Goal: Transaction & Acquisition: Obtain resource

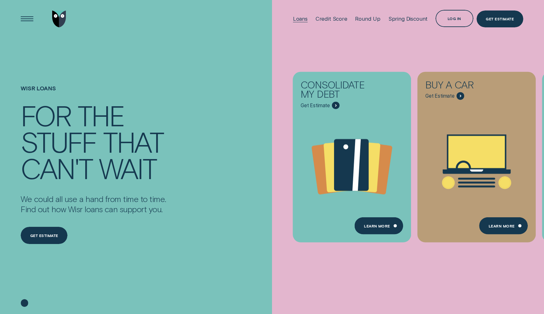
click at [303, 19] on div "Loans" at bounding box center [300, 19] width 15 height 6
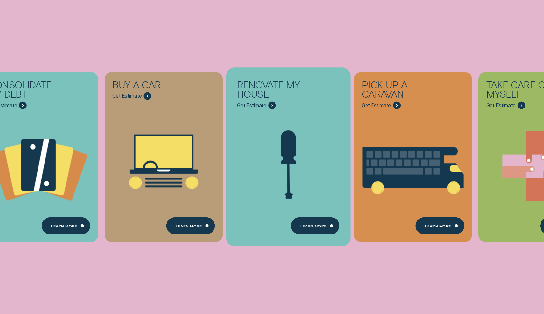
scroll to position [137, 0]
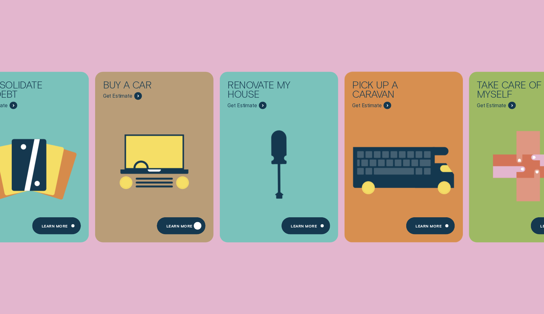
click at [177, 220] on div "Learn More" at bounding box center [181, 225] width 49 height 17
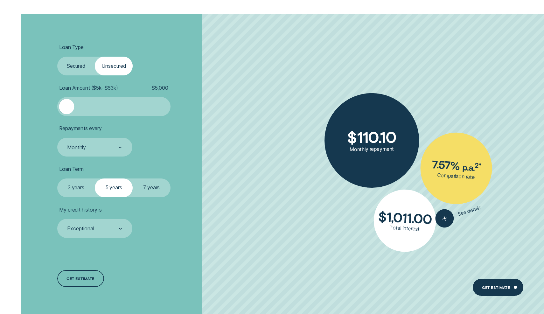
scroll to position [1400, 0]
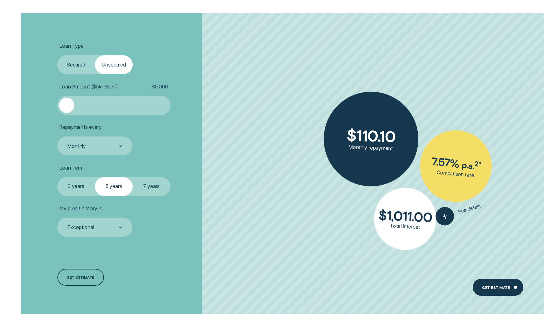
click at [83, 64] on label "Secured" at bounding box center [76, 64] width 38 height 19
click at [57, 55] on input "Secured" at bounding box center [57, 55] width 0 height 0
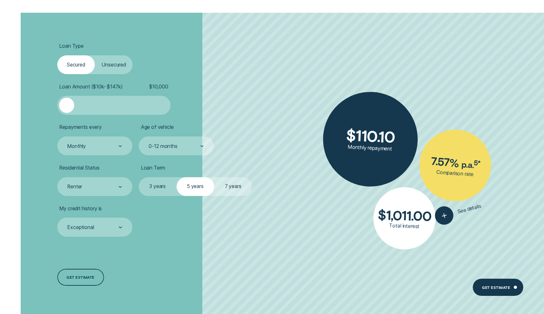
click at [108, 64] on label "Unsecured" at bounding box center [114, 64] width 38 height 19
click at [95, 55] on input "Unsecured" at bounding box center [95, 55] width 0 height 0
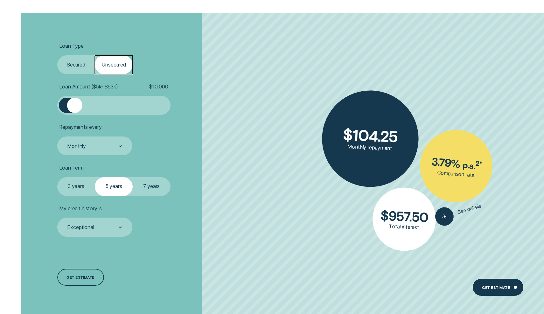
click at [76, 61] on label "Secured" at bounding box center [76, 64] width 38 height 19
click at [57, 55] on input "Secured" at bounding box center [57, 55] width 0 height 0
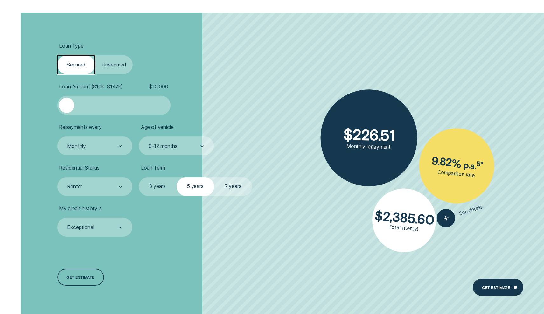
click at [95, 106] on div at bounding box center [113, 105] width 94 height 15
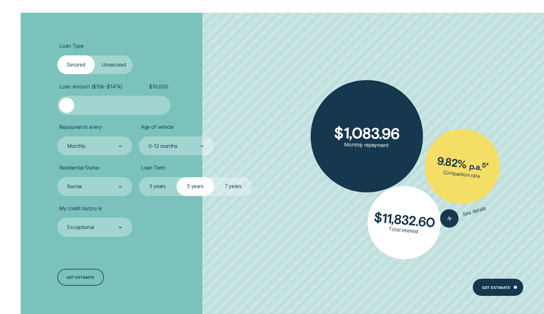
drag, startPoint x: 95, startPoint y: 106, endPoint x: 28, endPoint y: 104, distance: 67.1
click at [28, 104] on div "Loan Type Select Loan Type Secured Unsecured Loan Amount ( $10k - $147k ) $ 10,…" at bounding box center [271, 165] width 509 height 304
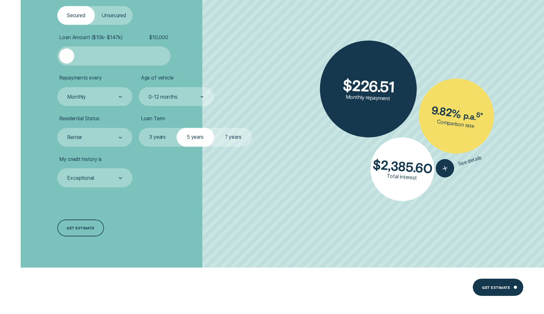
scroll to position [1446, 0]
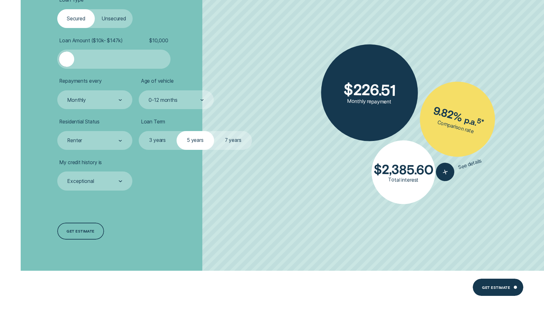
click at [164, 141] on label "3 years" at bounding box center [158, 140] width 38 height 19
click at [139, 131] on input "3 years" at bounding box center [139, 131] width 0 height 0
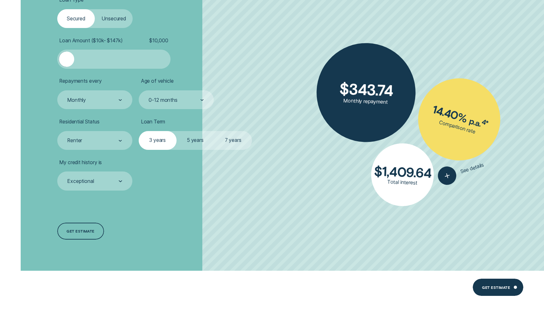
click at [186, 142] on label "5 years" at bounding box center [196, 140] width 38 height 19
click at [177, 131] on input "5 years" at bounding box center [177, 131] width 0 height 0
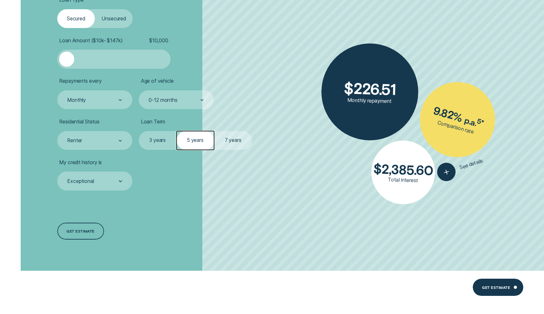
click at [230, 143] on label "7 years" at bounding box center [233, 140] width 38 height 19
click at [214, 131] on input "7 years" at bounding box center [214, 131] width 0 height 0
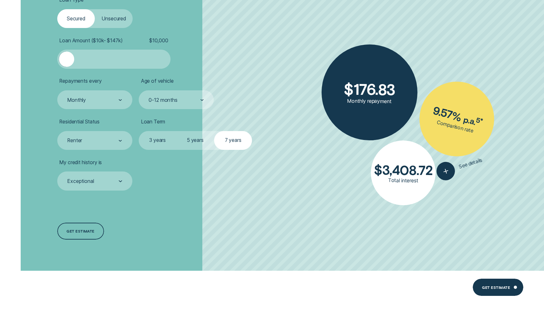
click at [156, 137] on label "3 years" at bounding box center [158, 140] width 38 height 19
click at [139, 131] on input "3 years" at bounding box center [139, 131] width 0 height 0
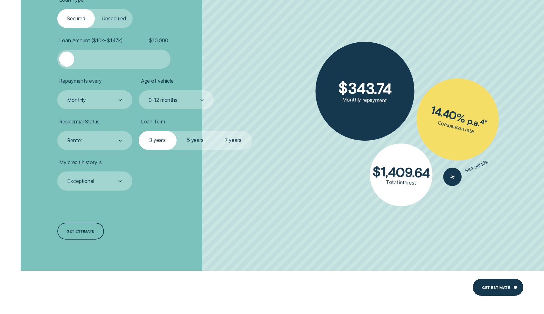
click at [189, 138] on label "5 years" at bounding box center [196, 140] width 38 height 19
click at [177, 131] on input "5 years" at bounding box center [177, 131] width 0 height 0
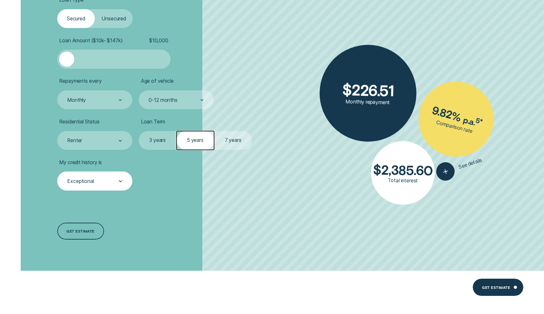
click at [110, 188] on div "Exceptional" at bounding box center [94, 180] width 75 height 19
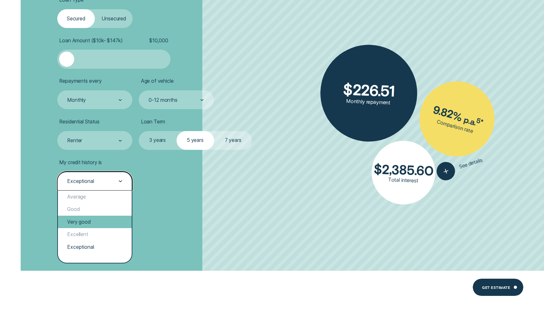
click at [88, 223] on div "Very good" at bounding box center [95, 222] width 74 height 13
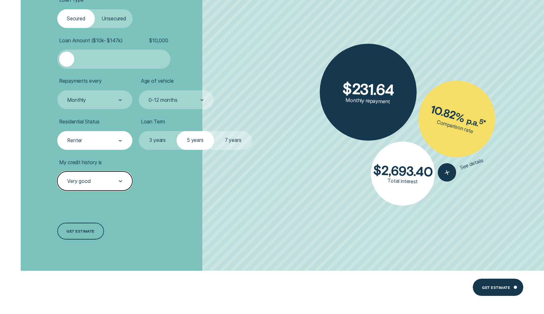
click at [102, 135] on div "Renter" at bounding box center [94, 140] width 75 height 19
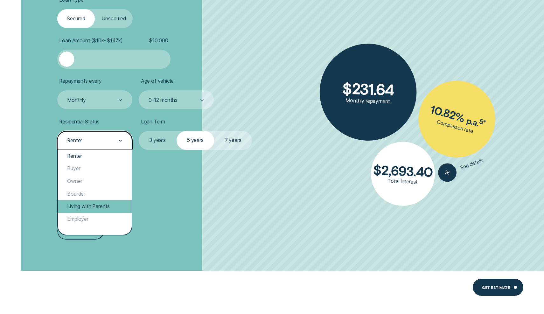
click at [94, 207] on div "Living with Parents" at bounding box center [95, 206] width 74 height 13
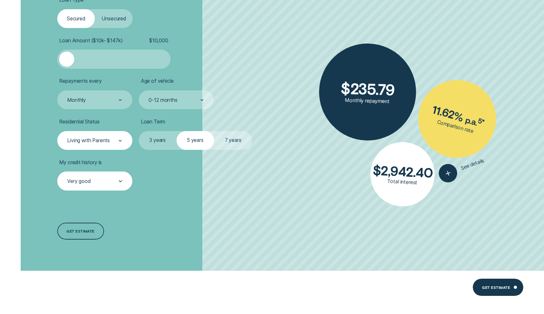
click at [161, 90] on div "Age of vehicle 0-12 months" at bounding box center [176, 93] width 75 height 31
click at [161, 96] on div "0-12 months" at bounding box center [176, 99] width 75 height 19
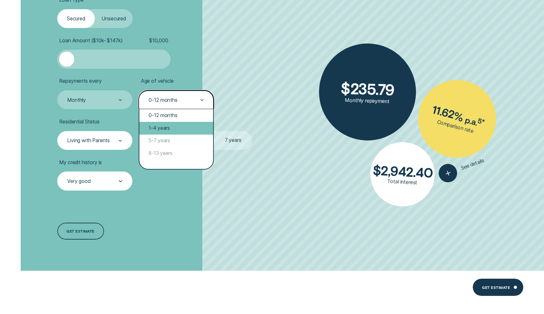
click at [175, 126] on div "1-4 years" at bounding box center [176, 128] width 74 height 13
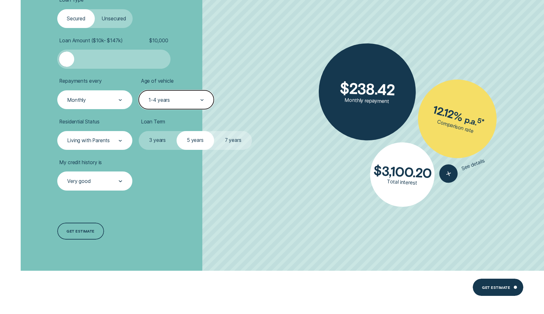
click at [114, 94] on div "Monthly" at bounding box center [94, 99] width 75 height 19
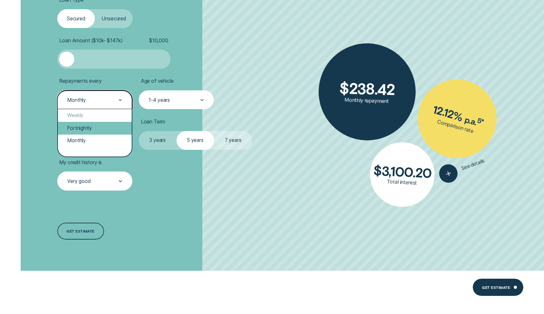
click at [99, 125] on div "Fortnightly" at bounding box center [95, 128] width 74 height 13
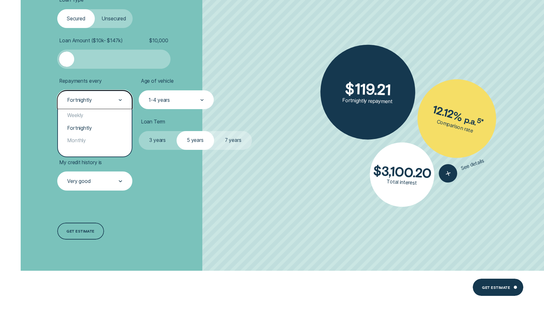
click at [103, 101] on div "Fortnightly" at bounding box center [94, 100] width 56 height 7
click at [94, 110] on div "Weekly" at bounding box center [95, 115] width 74 height 13
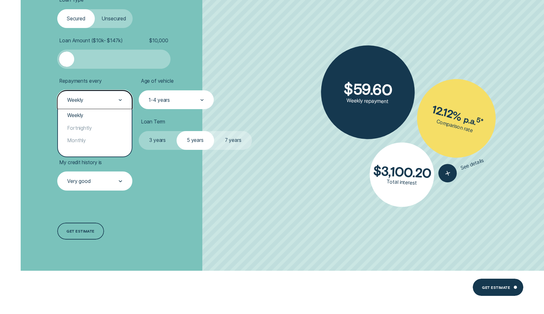
click at [96, 101] on div "Weekly" at bounding box center [94, 100] width 56 height 7
click at [87, 138] on div "Monthly" at bounding box center [95, 141] width 74 height 13
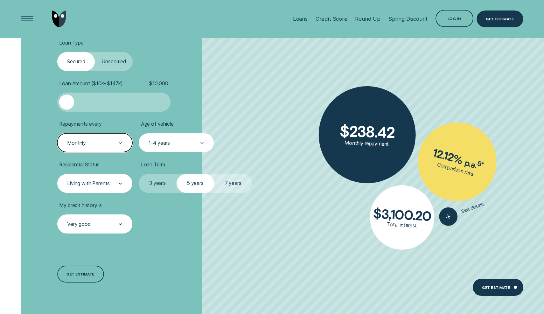
scroll to position [1399, 0]
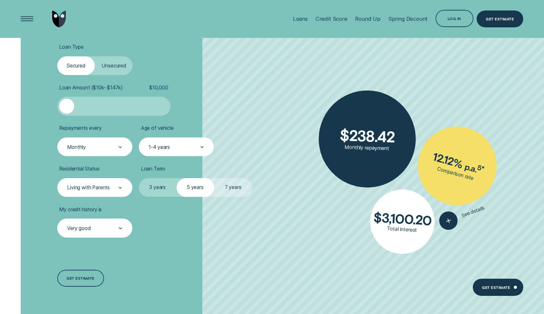
drag, startPoint x: 69, startPoint y: 106, endPoint x: 59, endPoint y: 105, distance: 9.9
click at [59, 105] on div at bounding box center [66, 106] width 15 height 15
click at [48, 109] on div "Loan Type Select Loan Type Secured Unsecured Loan Amount ( $10k - $147k ) $ 10,…" at bounding box center [271, 166] width 509 height 304
click at [112, 66] on label "Unsecured" at bounding box center [114, 65] width 38 height 19
click at [95, 56] on input "Unsecured" at bounding box center [95, 56] width 0 height 0
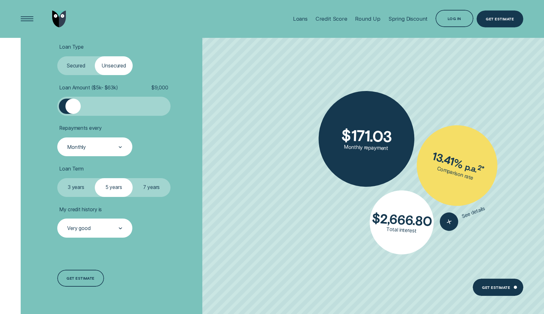
click at [73, 108] on div at bounding box center [73, 106] width 15 height 15
click at [90, 67] on label "Secured" at bounding box center [76, 65] width 38 height 19
click at [57, 56] on input "Secured" at bounding box center [57, 56] width 0 height 0
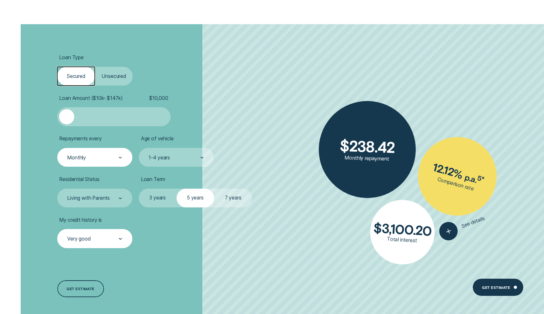
scroll to position [1389, 0]
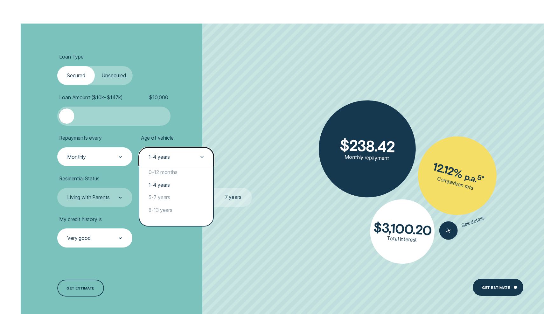
click at [179, 154] on div "1-4 years" at bounding box center [176, 157] width 56 height 7
click at [166, 171] on div "0-12 months" at bounding box center [176, 172] width 74 height 13
click at [171, 153] on div "0-12 months" at bounding box center [176, 156] width 75 height 19
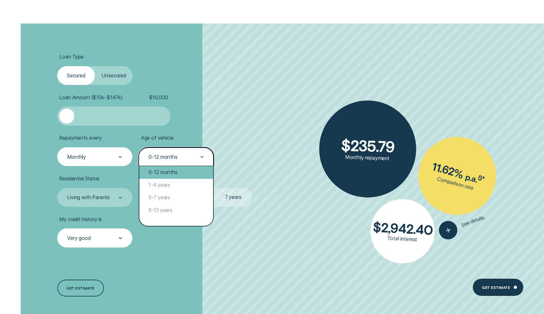
click at [168, 178] on div "0-12 months" at bounding box center [176, 172] width 74 height 13
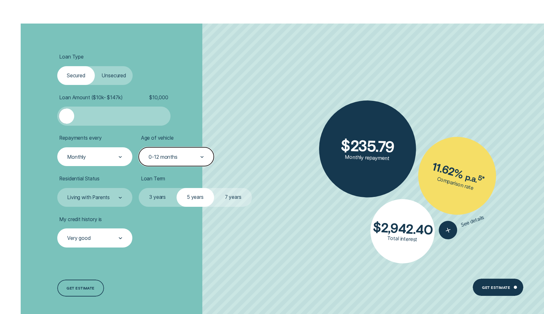
click at [172, 159] on div "0-12 months" at bounding box center [163, 157] width 29 height 6
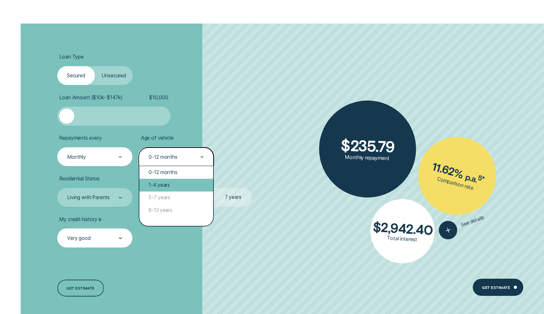
click at [167, 180] on div "1-4 years" at bounding box center [176, 185] width 74 height 13
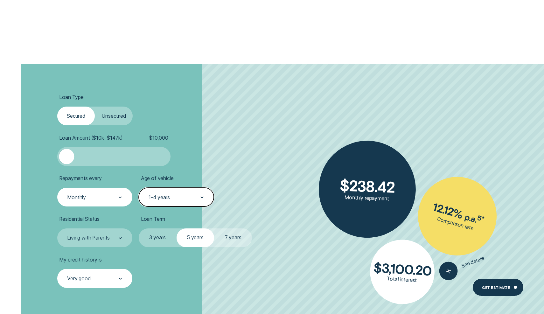
scroll to position [1454, 0]
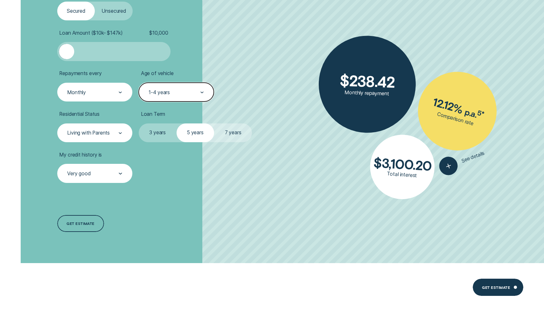
click at [106, 136] on div "Living with Parents" at bounding box center [94, 132] width 56 height 7
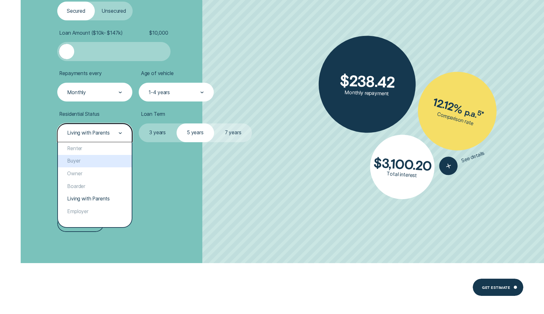
click at [149, 170] on li "My credit history is Very good" at bounding box center [144, 167] width 175 height 31
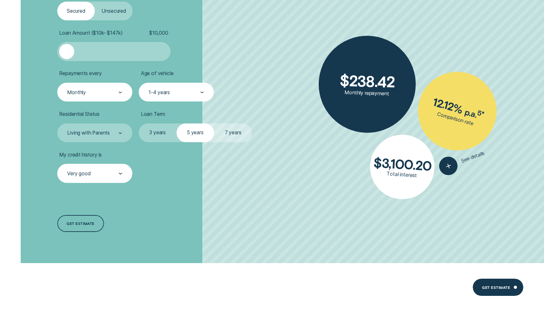
click at [109, 169] on div "Very good" at bounding box center [94, 173] width 75 height 19
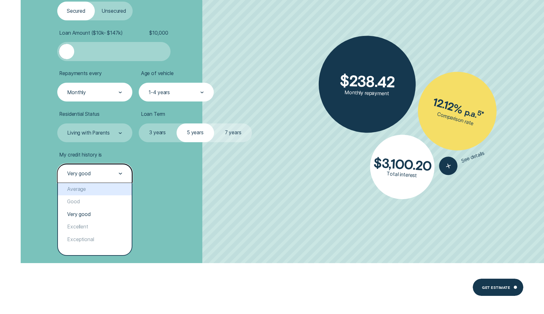
click at [37, 195] on div "Loan Type Select Loan Type Secured Unsecured Loan Amount ( $10k - $147k ) $ 10,…" at bounding box center [271, 111] width 509 height 304
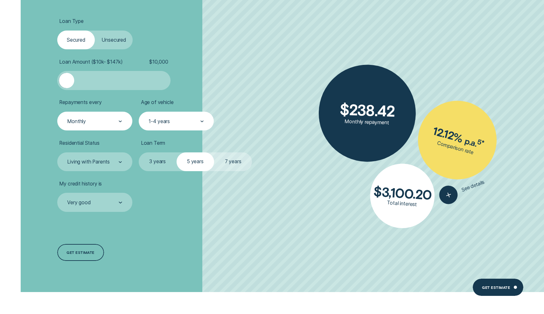
scroll to position [1419, 0]
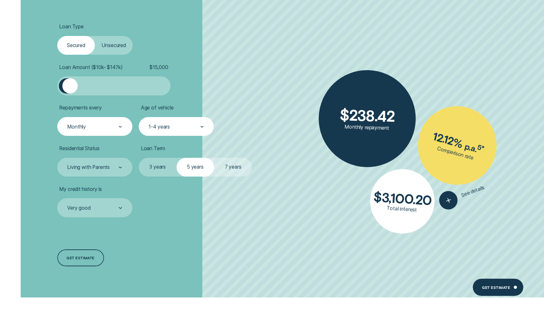
click at [70, 89] on div at bounding box center [69, 85] width 15 height 15
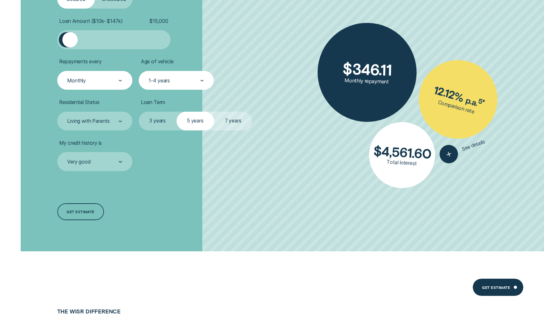
scroll to position [1476, 0]
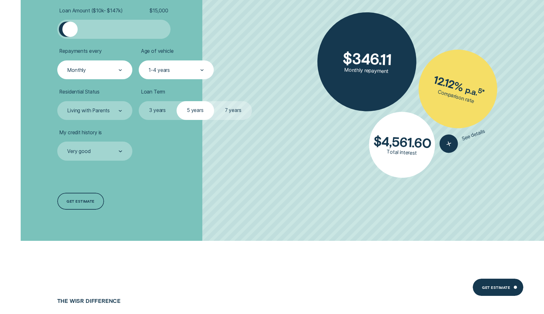
click at [153, 80] on ul "Loan Type Select Loan Type Secured Unsecured Loan Amount ( $10k - $147k ) $ 15,…" at bounding box center [144, 63] width 175 height 193
click at [155, 75] on div "1-4 years" at bounding box center [176, 69] width 75 height 19
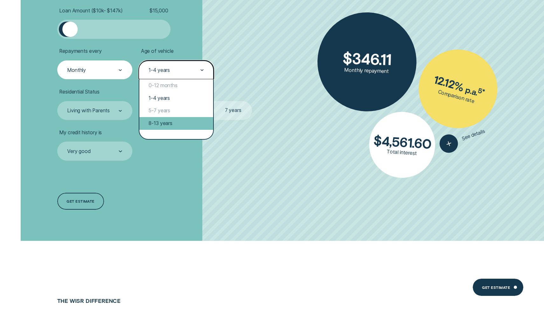
click at [160, 128] on div "8-13 years" at bounding box center [176, 123] width 74 height 13
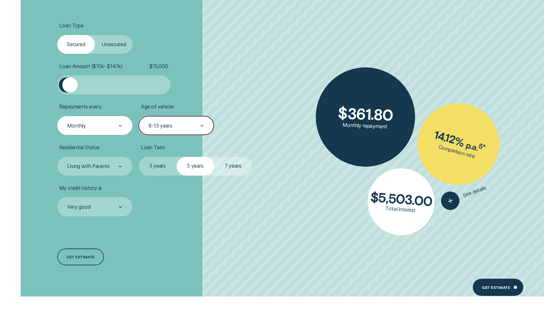
scroll to position [1449, 0]
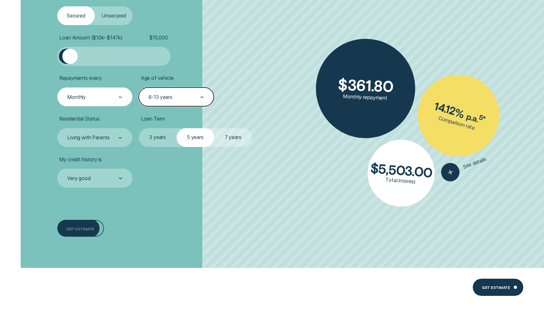
click at [89, 228] on div "Get estimate" at bounding box center [80, 228] width 28 height 3
